Goal: Find specific page/section

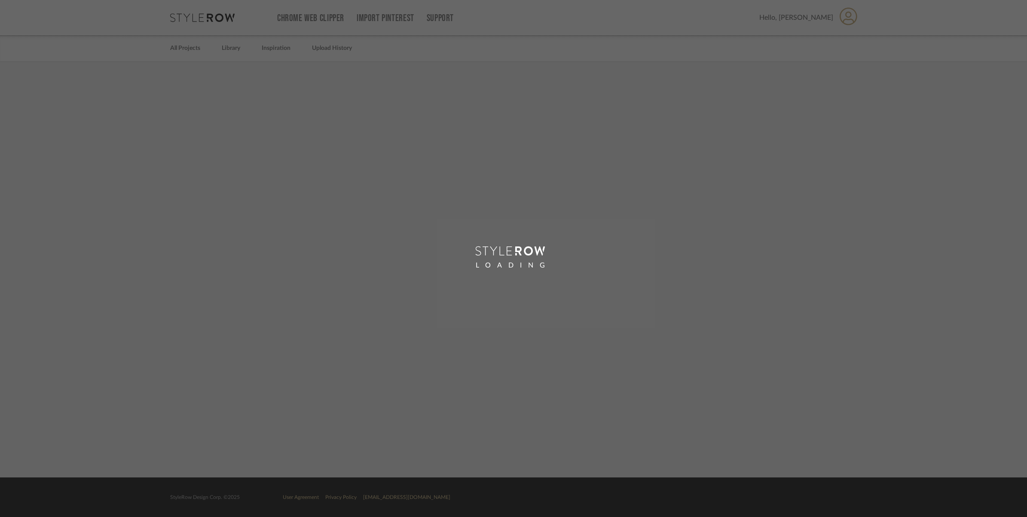
click at [226, 48] on div "LOADING" at bounding box center [513, 258] width 1027 height 517
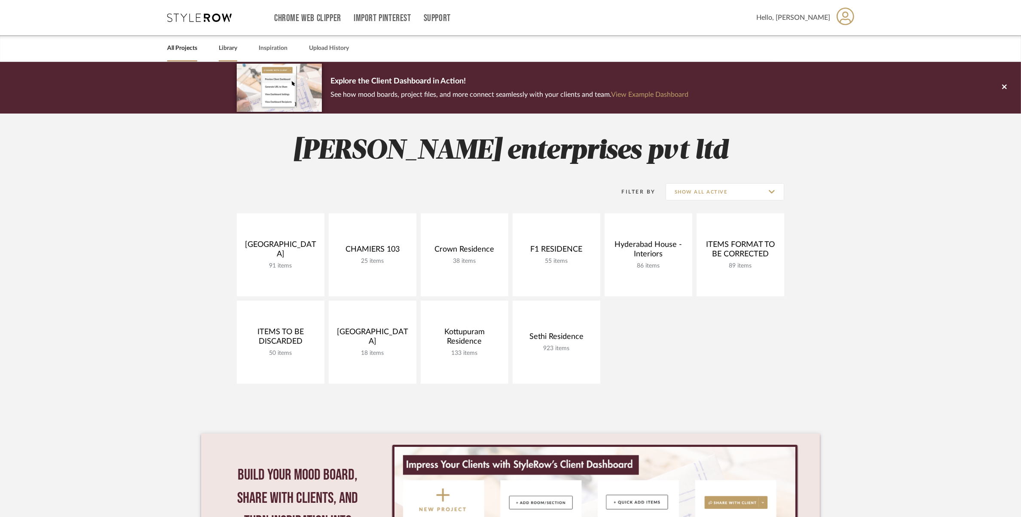
click at [225, 48] on link "Library" at bounding box center [228, 49] width 18 height 12
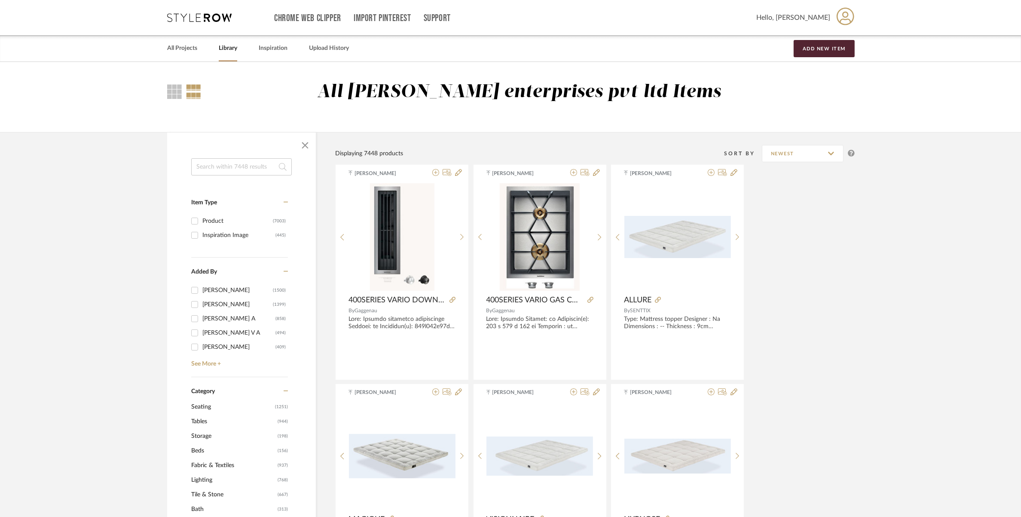
click at [213, 162] on input at bounding box center [241, 166] width 101 height 17
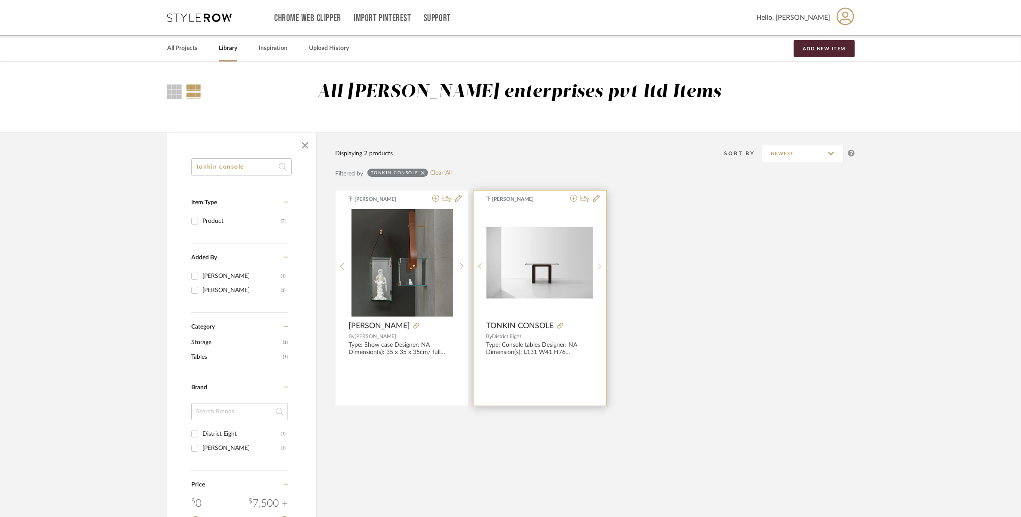
type input "tonkin console"
click at [538, 288] on div "0" at bounding box center [540, 262] width 107 height 107
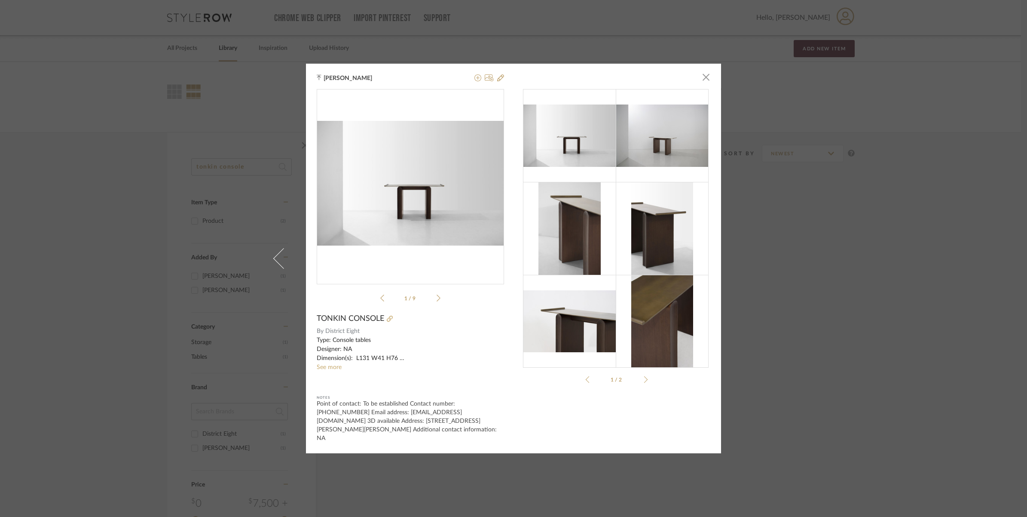
click at [390, 323] on div at bounding box center [444, 318] width 120 height 9
click at [389, 321] on icon at bounding box center [390, 318] width 6 height 6
